Goal: Transaction & Acquisition: Purchase product/service

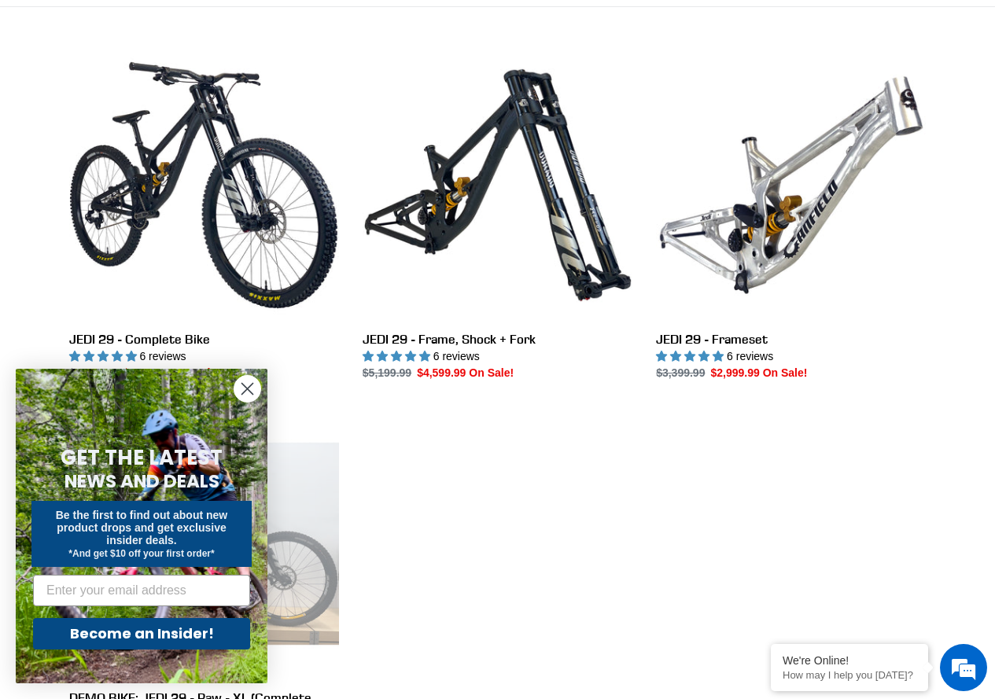
scroll to position [472, 0]
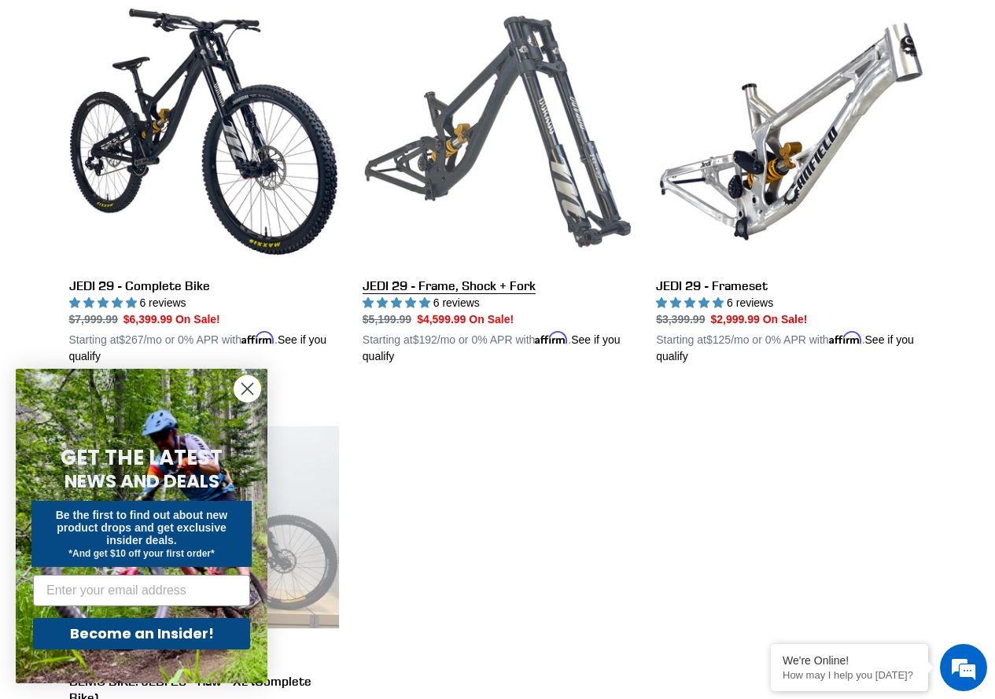
click at [470, 135] on link "JEDI 29 - Frame, Shock + Fork" at bounding box center [498, 181] width 270 height 368
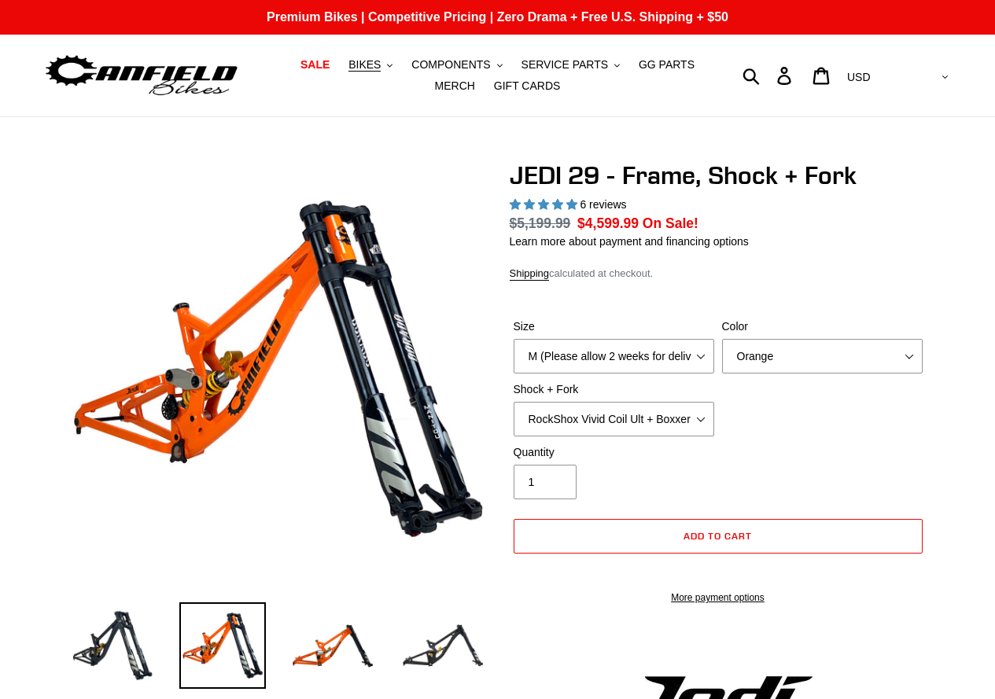
select select "highest-rating"
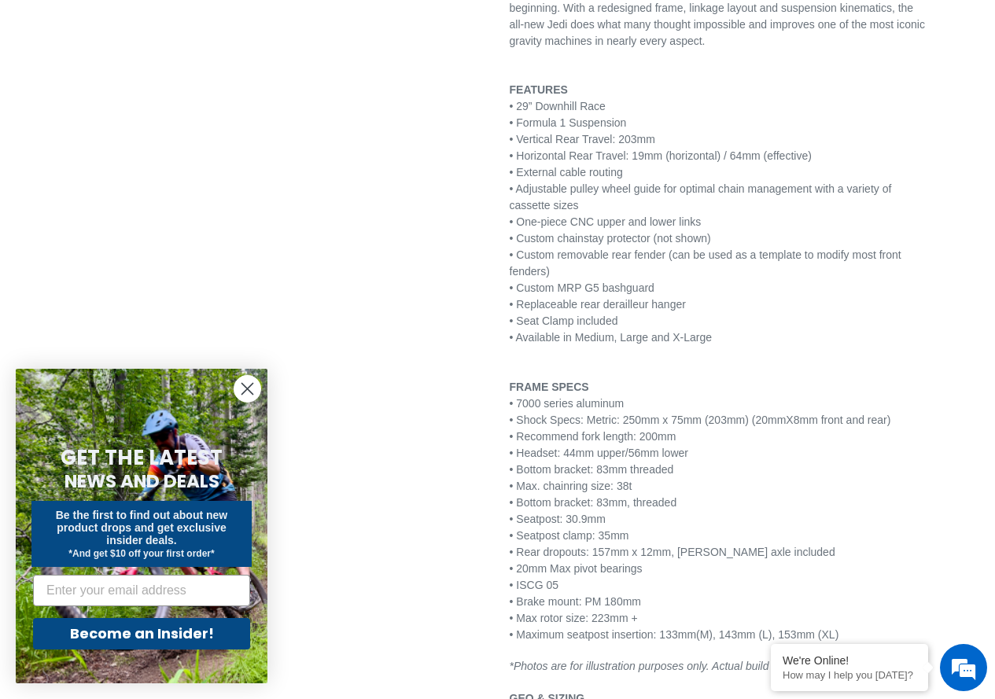
click at [688, 459] on span "• Headset: 44mm upper/56mm lower" at bounding box center [599, 453] width 179 height 13
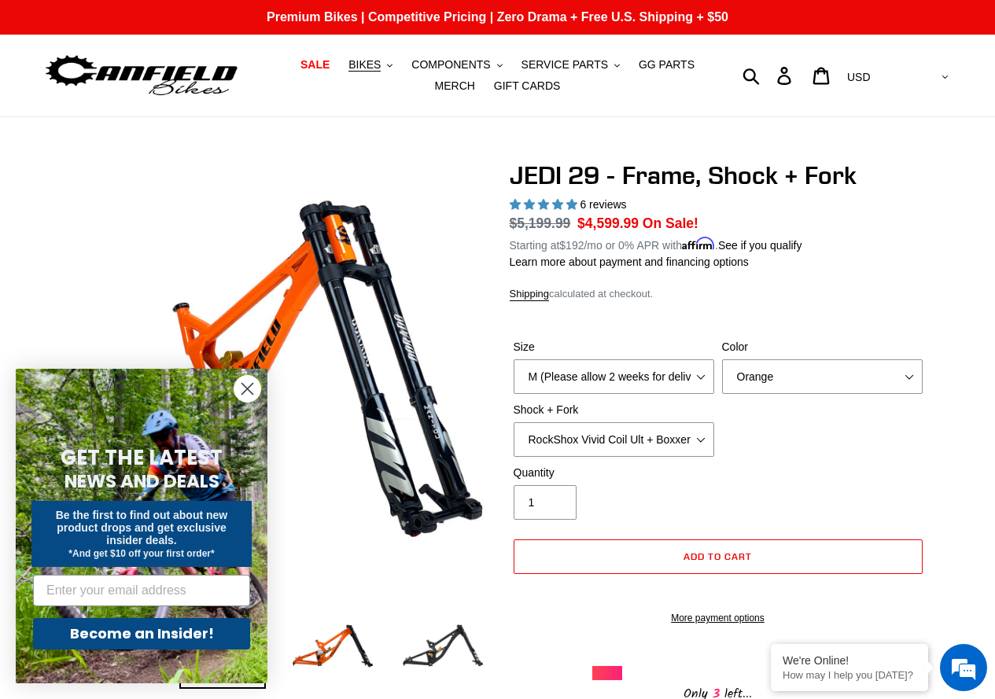
drag, startPoint x: 247, startPoint y: 391, endPoint x: 254, endPoint y: 403, distance: 13.8
click at [247, 390] on icon "Close dialog" at bounding box center [248, 389] width 28 height 28
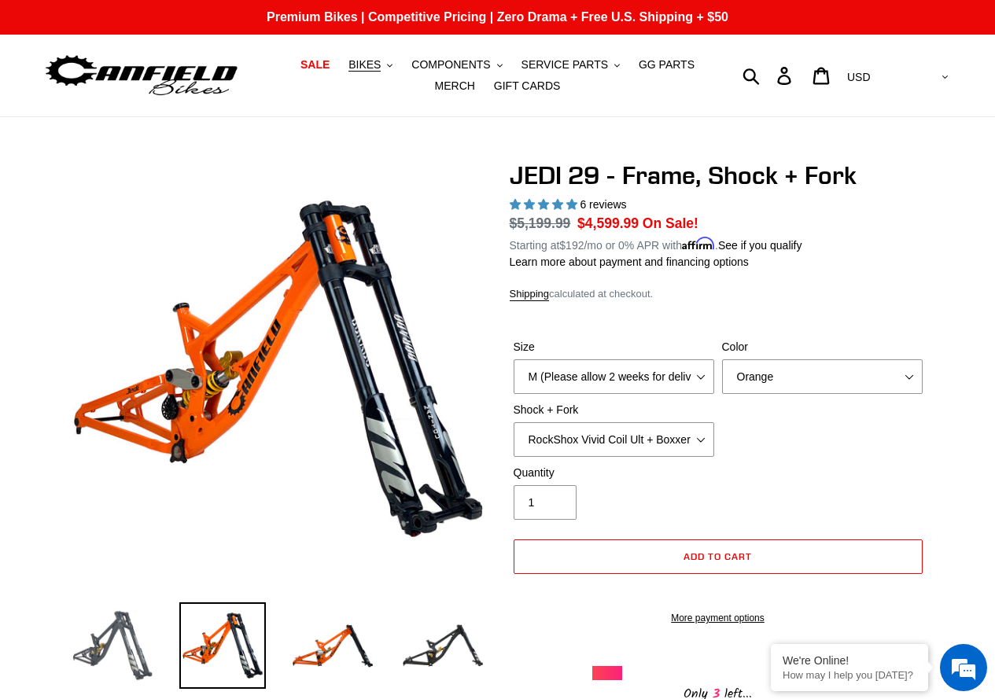
click at [107, 641] on img at bounding box center [112, 646] width 87 height 87
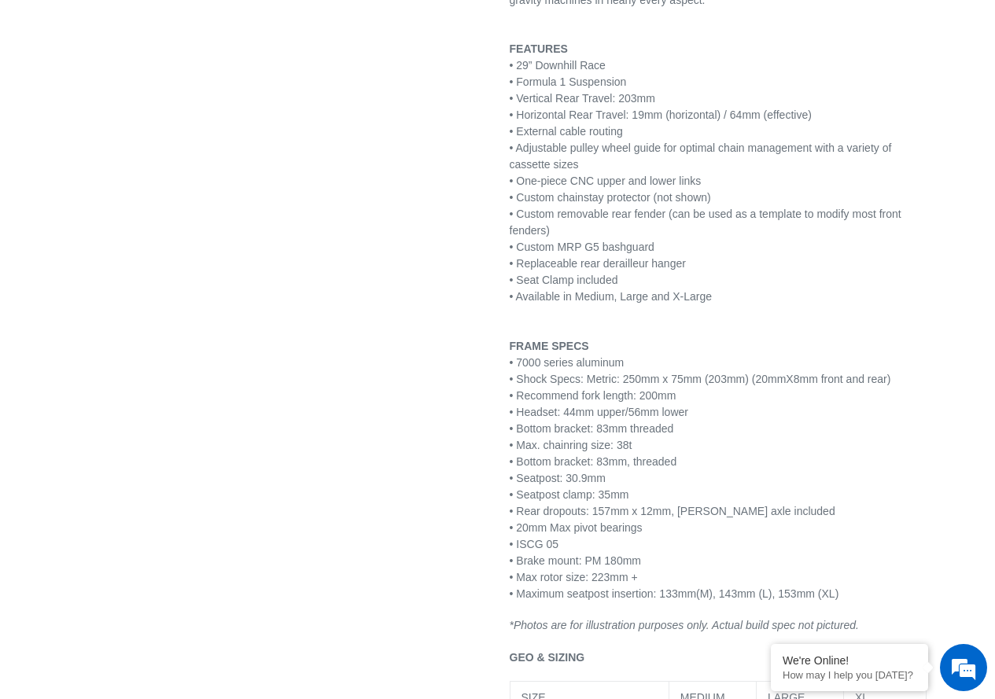
scroll to position [629, 0]
